Goal: Browse casually: Explore the website without a specific task or goal

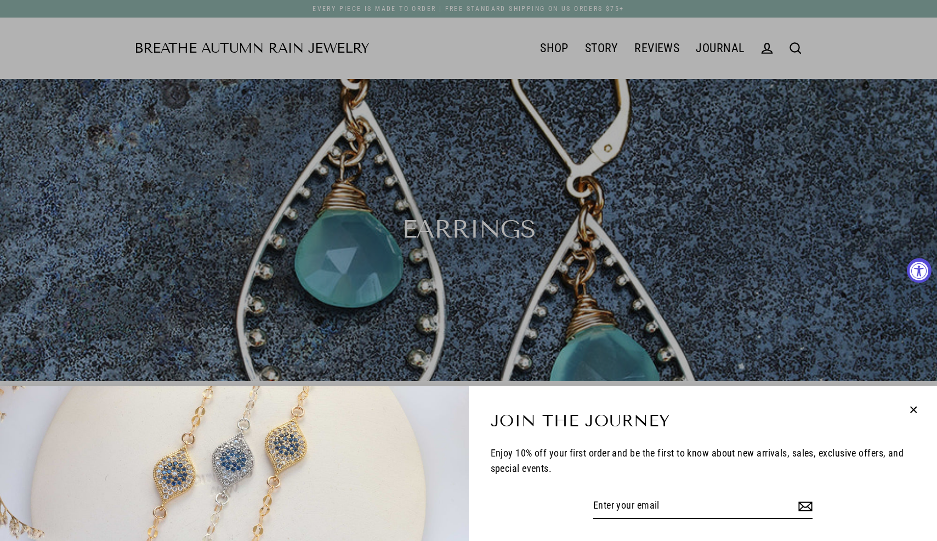
click at [912, 409] on icon "button" at bounding box center [914, 409] width 6 height 6
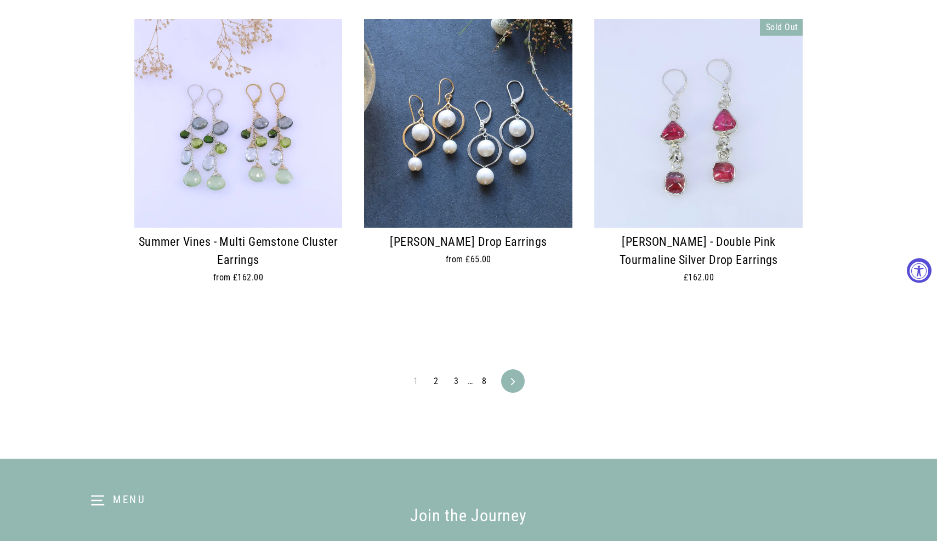
scroll to position [2553, 0]
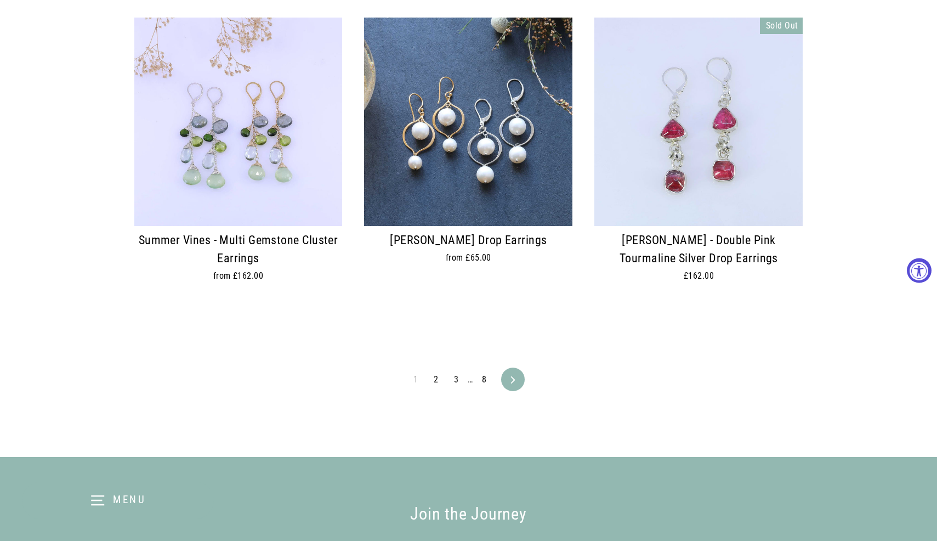
click at [439, 371] on link "2" at bounding box center [436, 380] width 18 height 18
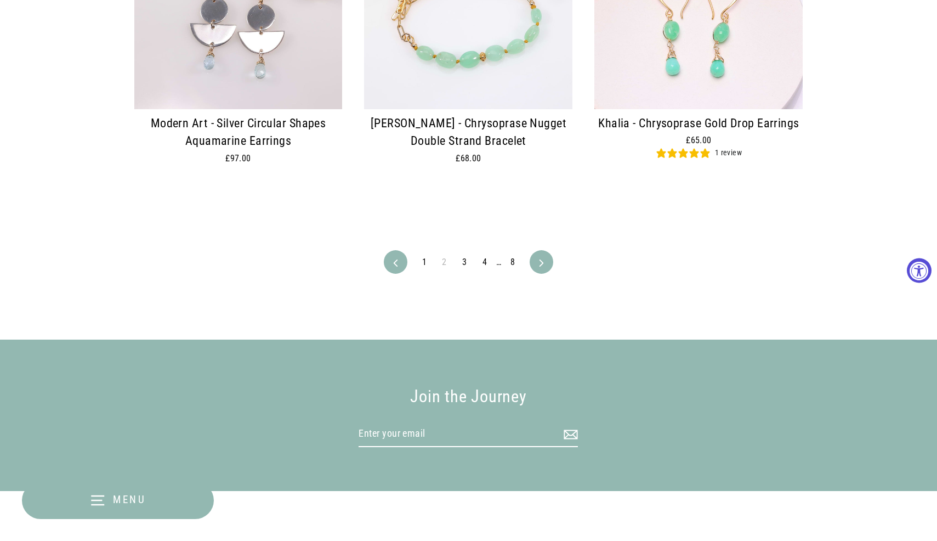
scroll to position [2691, 0]
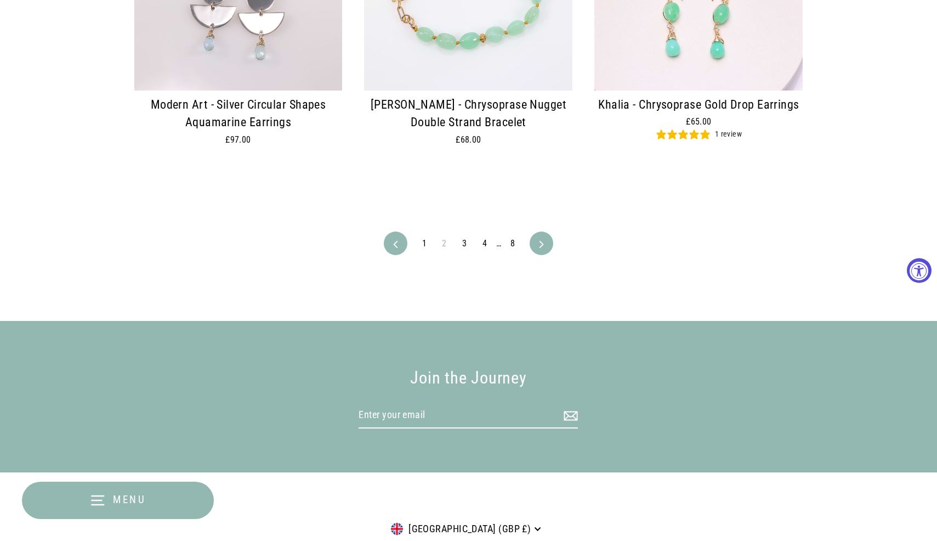
click at [465, 235] on link "3" at bounding box center [465, 244] width 18 height 18
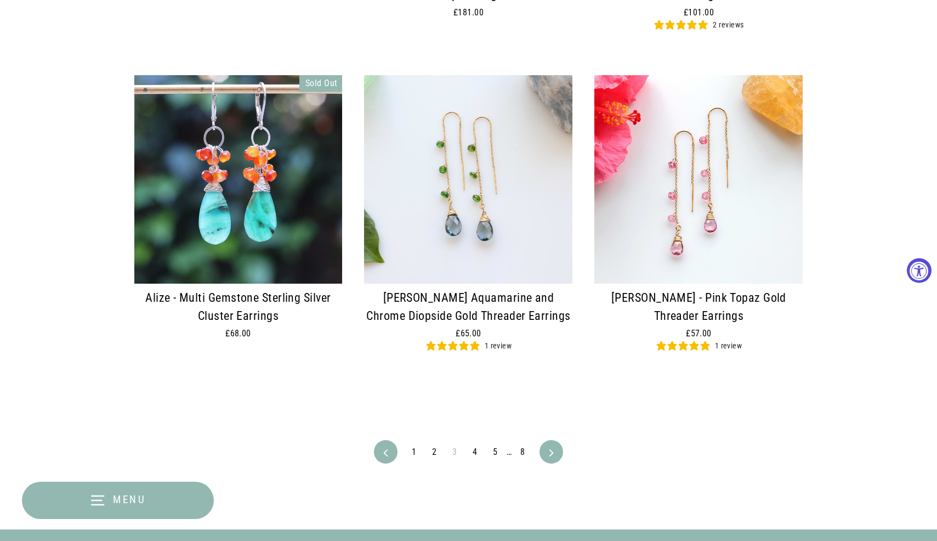
scroll to position [2497, 0]
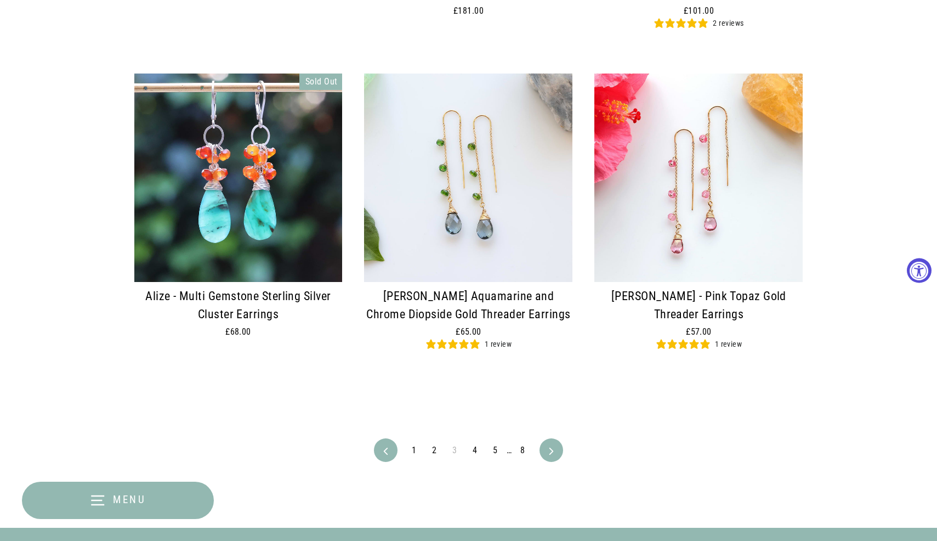
click at [478, 444] on link "4" at bounding box center [475, 451] width 18 height 18
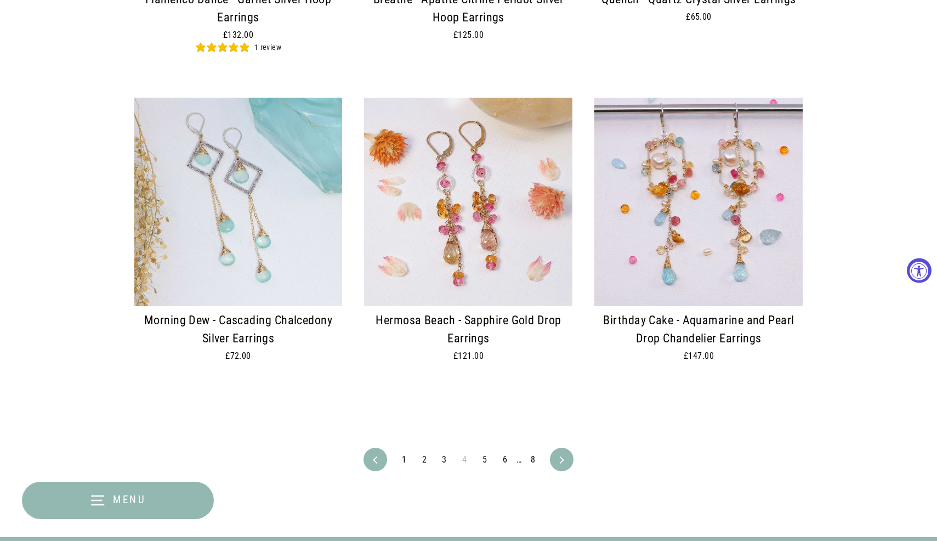
scroll to position [2537, 0]
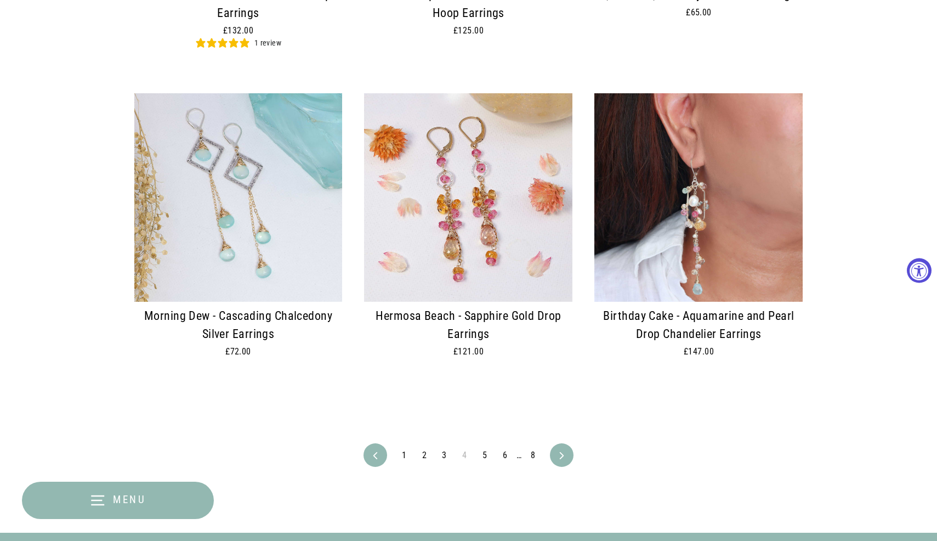
click at [483, 446] on link "5" at bounding box center [485, 455] width 18 height 18
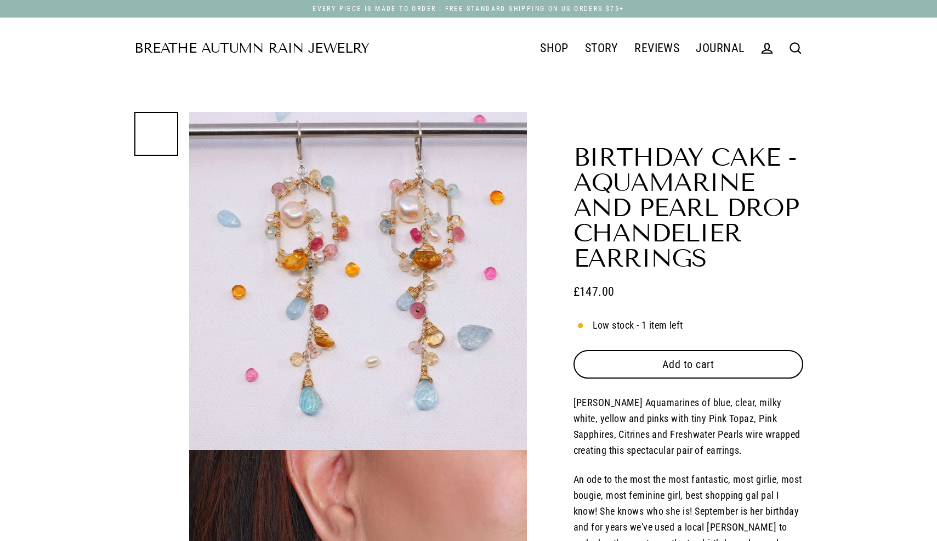
select select "3"
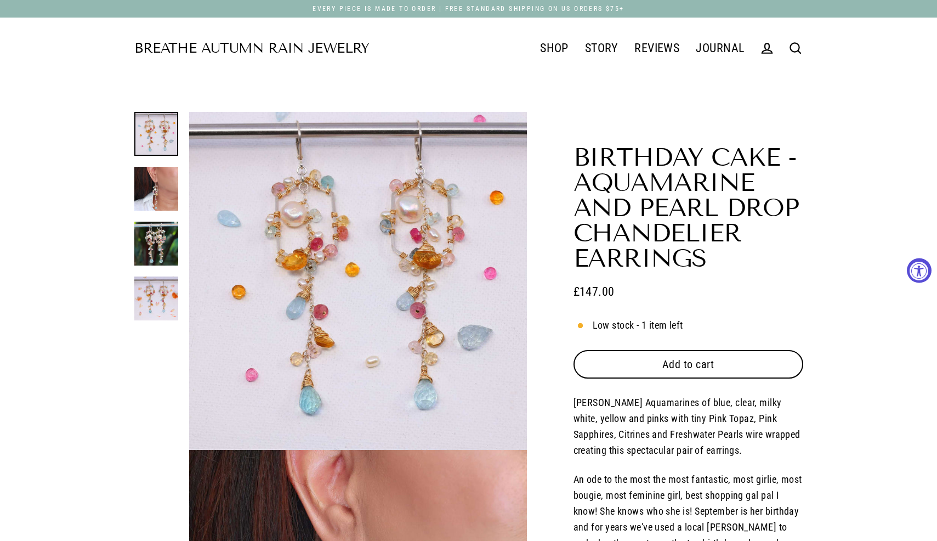
click at [225, 48] on link "Breathe Autumn Rain Jewelry" at bounding box center [251, 49] width 235 height 14
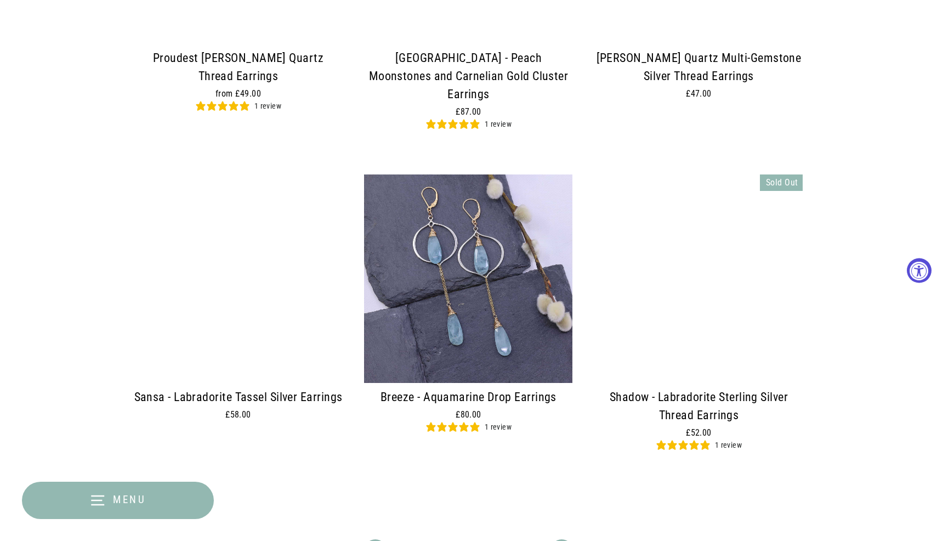
scroll to position [2445, 0]
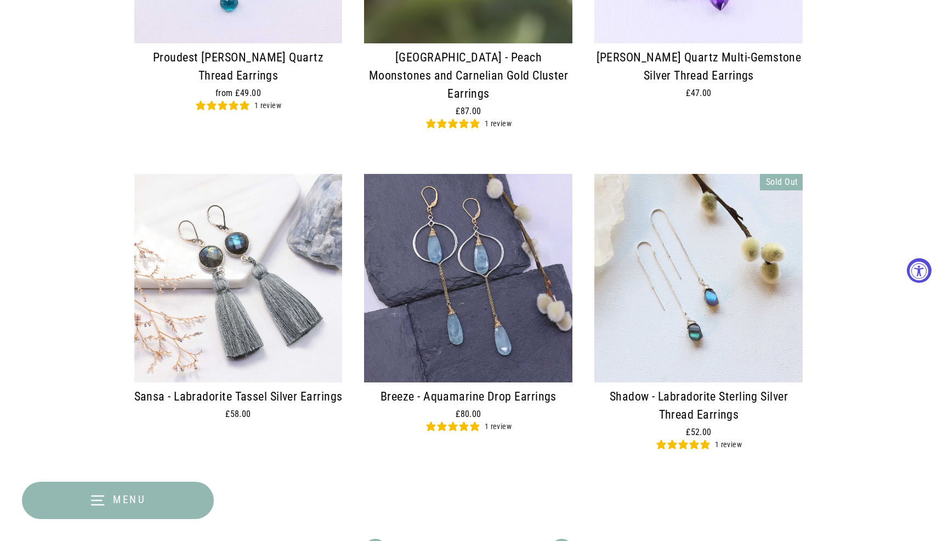
click at [492, 540] on link "6" at bounding box center [493, 551] width 18 height 18
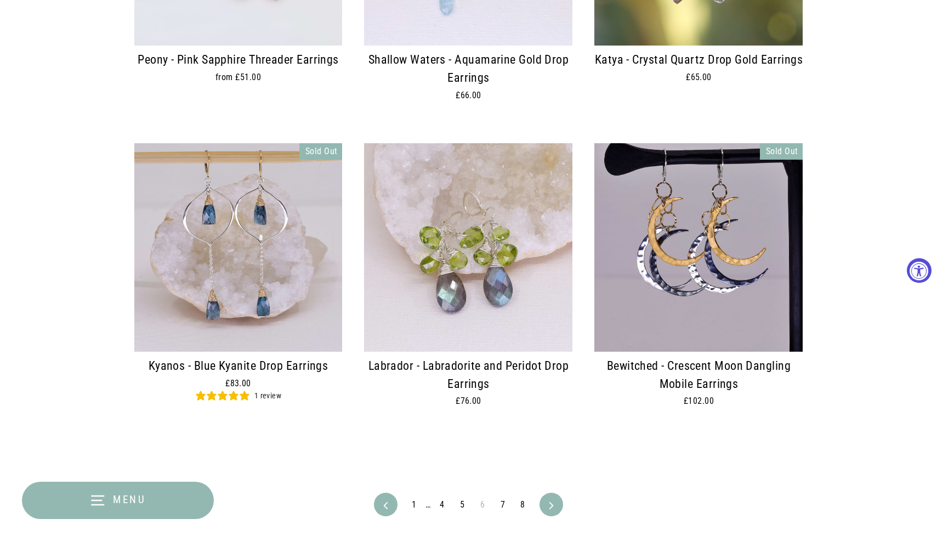
scroll to position [2499, 0]
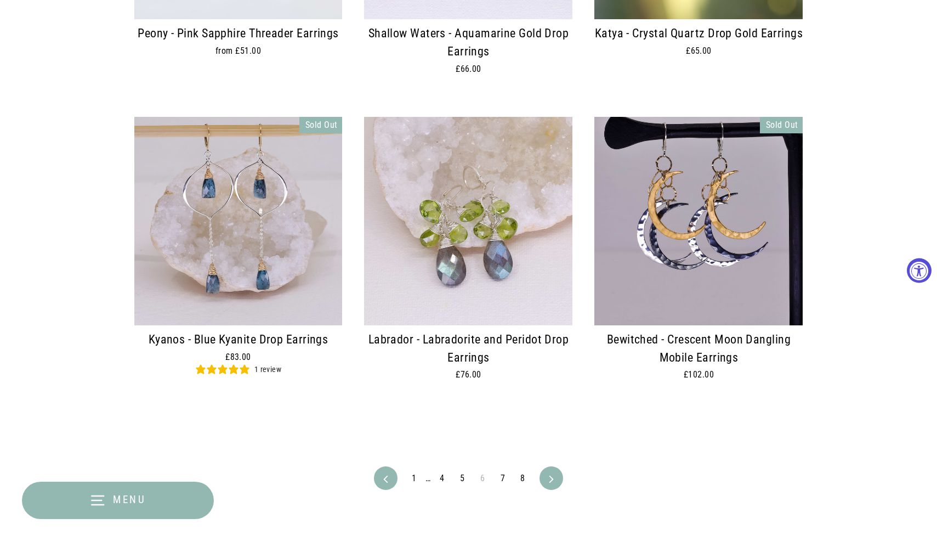
click at [502, 469] on link "7" at bounding box center [503, 478] width 18 height 18
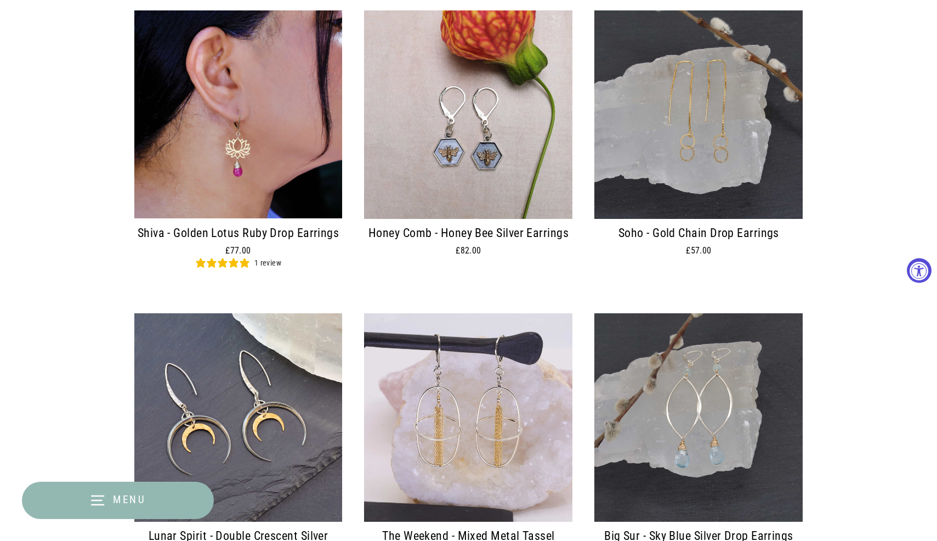
scroll to position [710, 0]
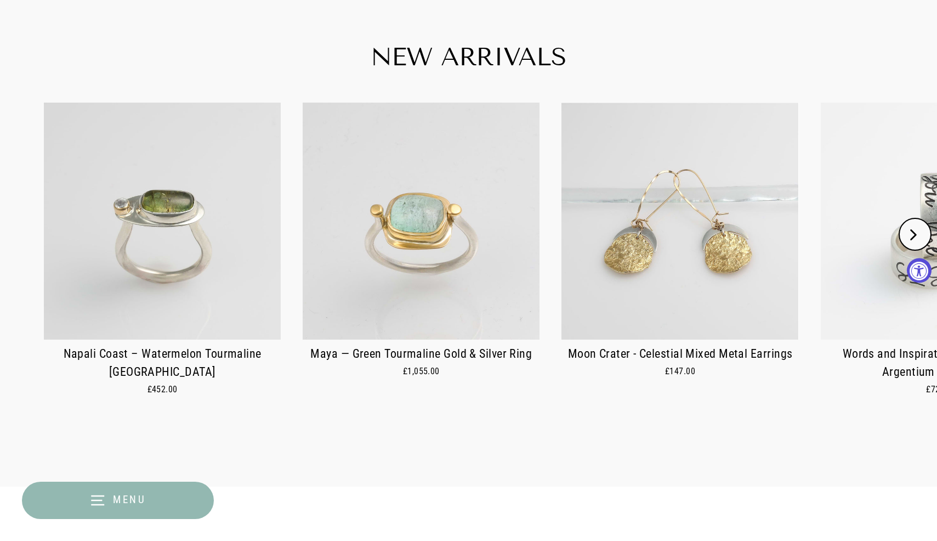
scroll to position [547, 0]
click at [912, 231] on icon "Next" at bounding box center [913, 234] width 11 height 11
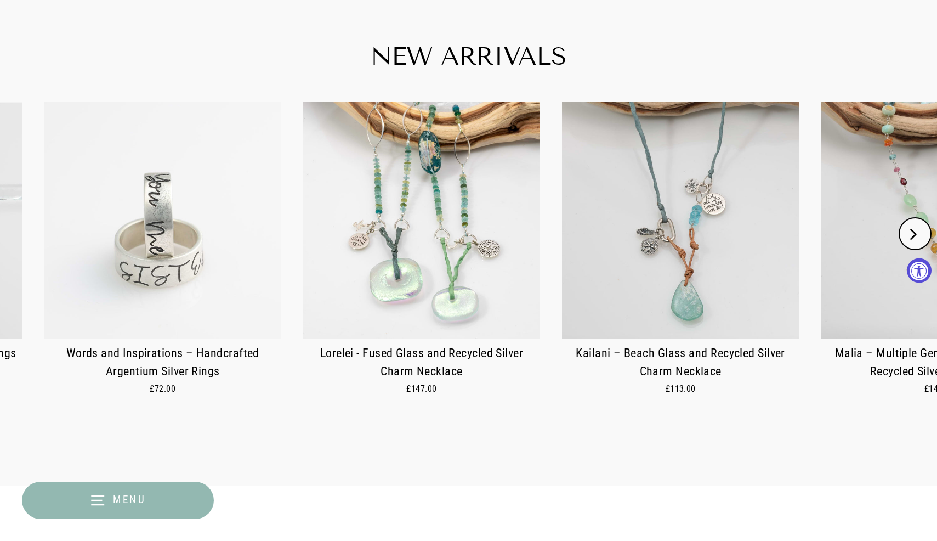
click at [912, 231] on icon "Next" at bounding box center [913, 234] width 11 height 11
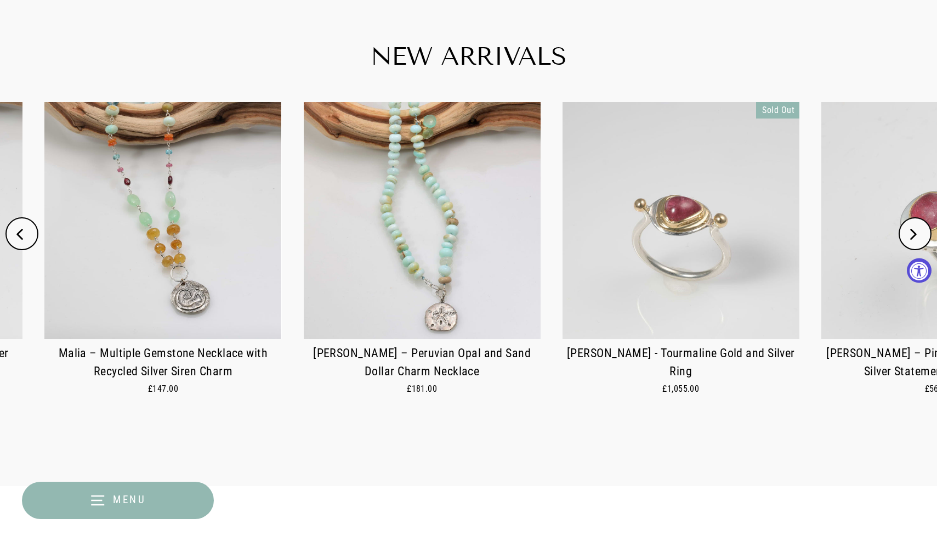
click at [912, 231] on icon "Next" at bounding box center [913, 234] width 11 height 11
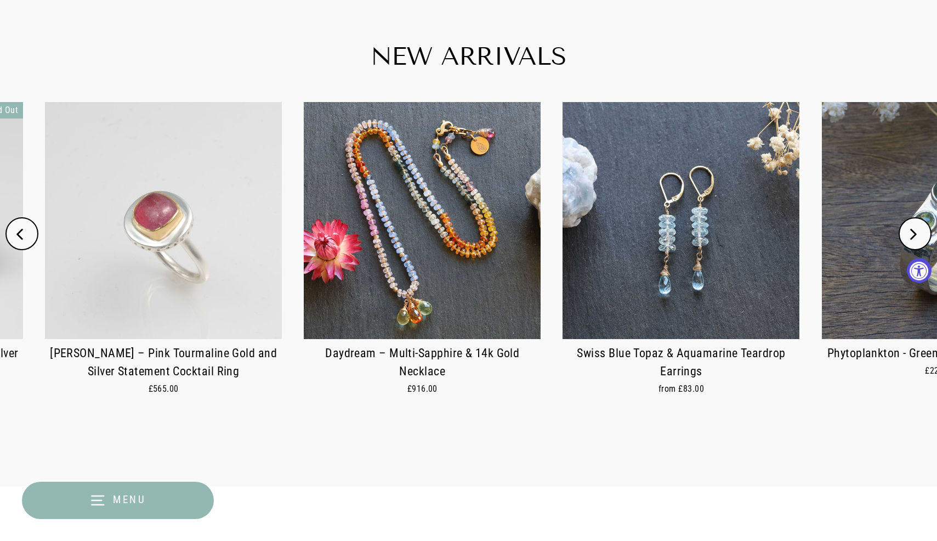
click at [912, 231] on icon "Next" at bounding box center [913, 234] width 11 height 11
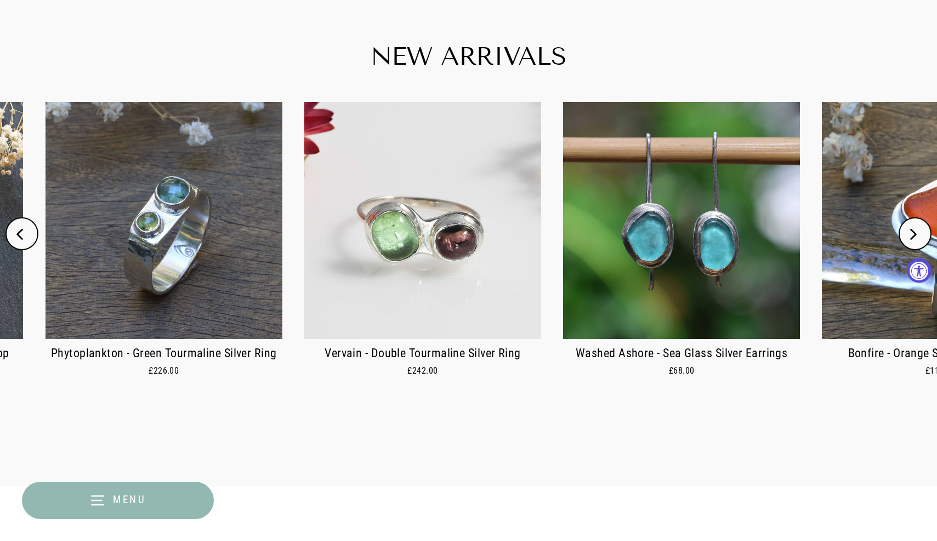
click at [912, 231] on icon "Next" at bounding box center [913, 234] width 11 height 11
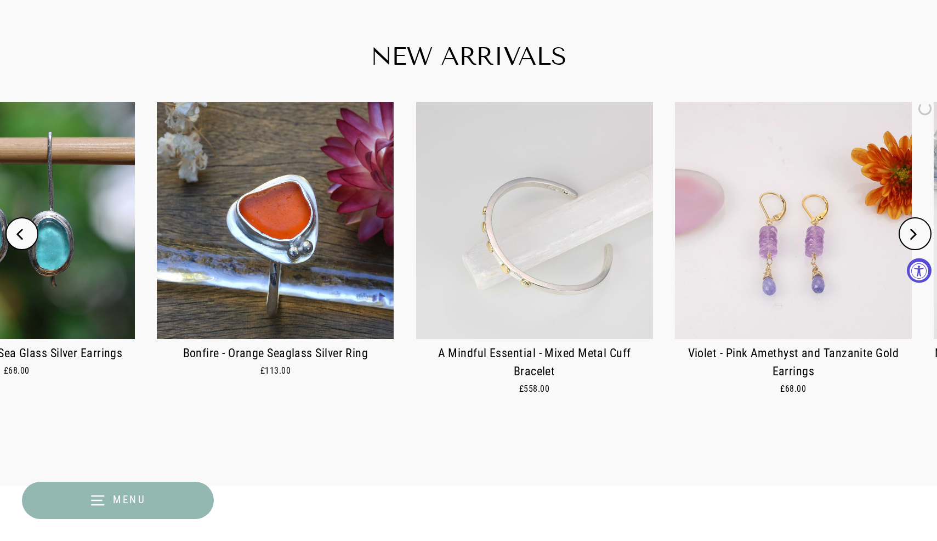
scroll to position [0, 3883]
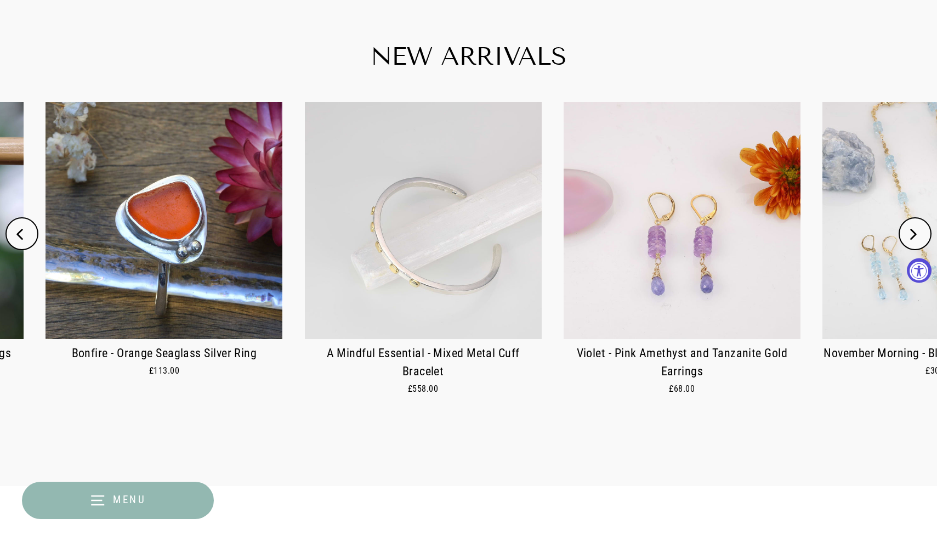
click at [912, 231] on icon "Next" at bounding box center [913, 234] width 11 height 11
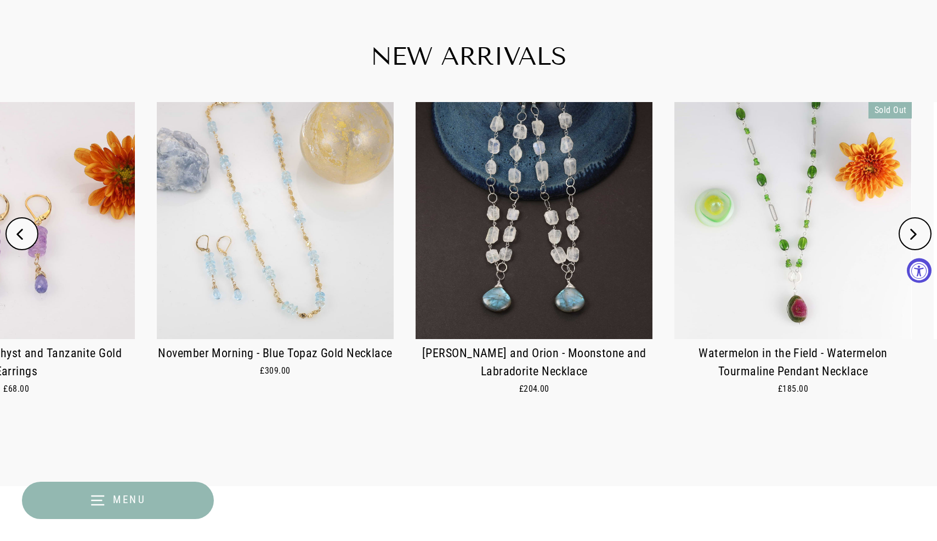
scroll to position [0, 4660]
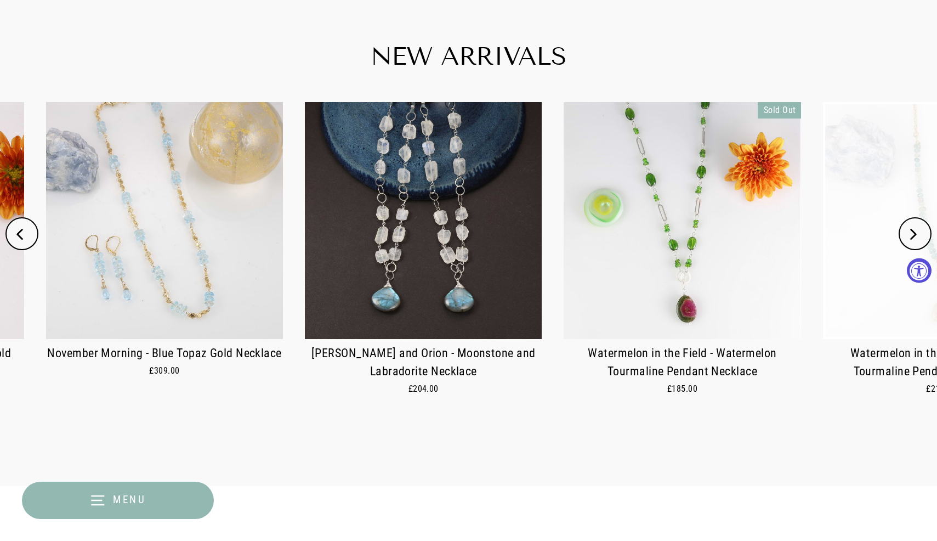
click at [912, 231] on icon "Next" at bounding box center [913, 234] width 11 height 11
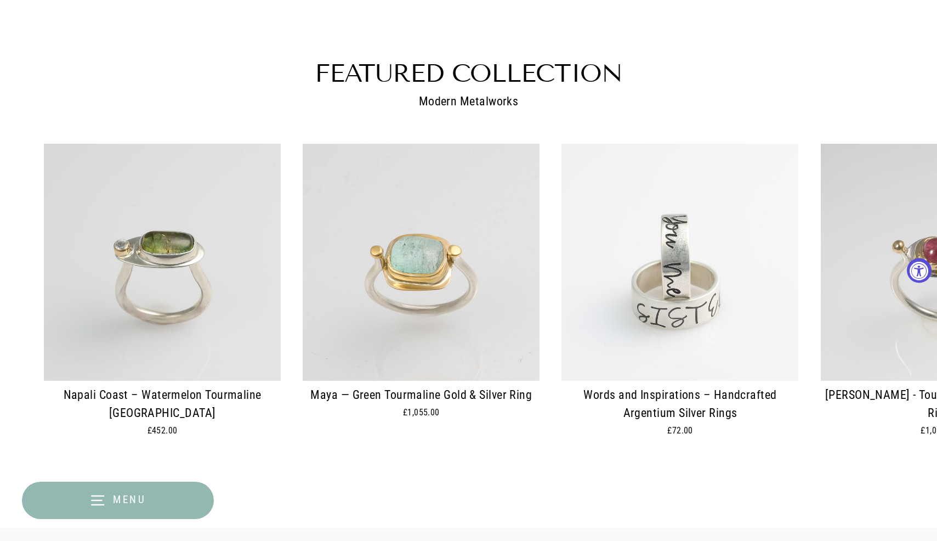
scroll to position [1045, 0]
